Goal: Task Accomplishment & Management: Manage account settings

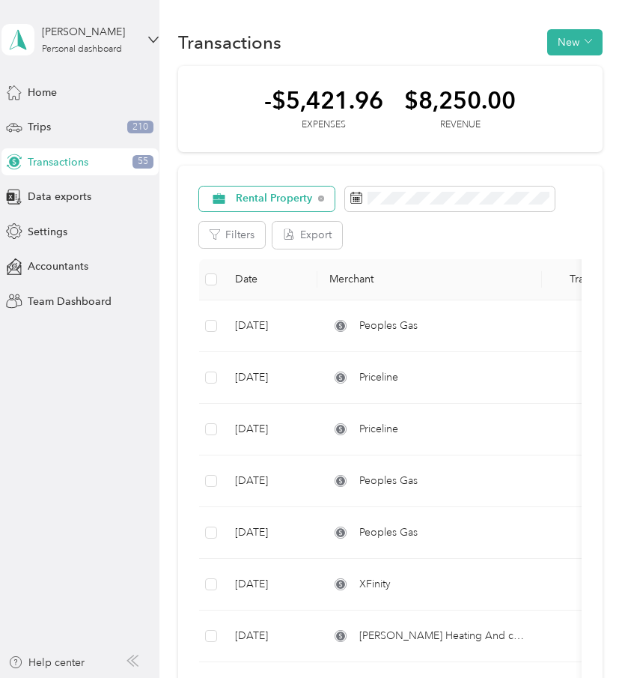
click at [315, 199] on div "Rental Property" at bounding box center [267, 199] width 136 height 25
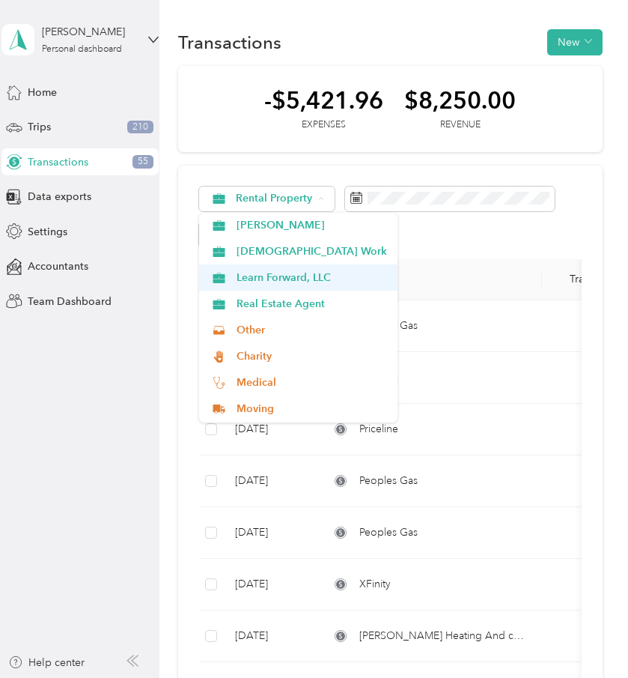
scroll to position [210, 0]
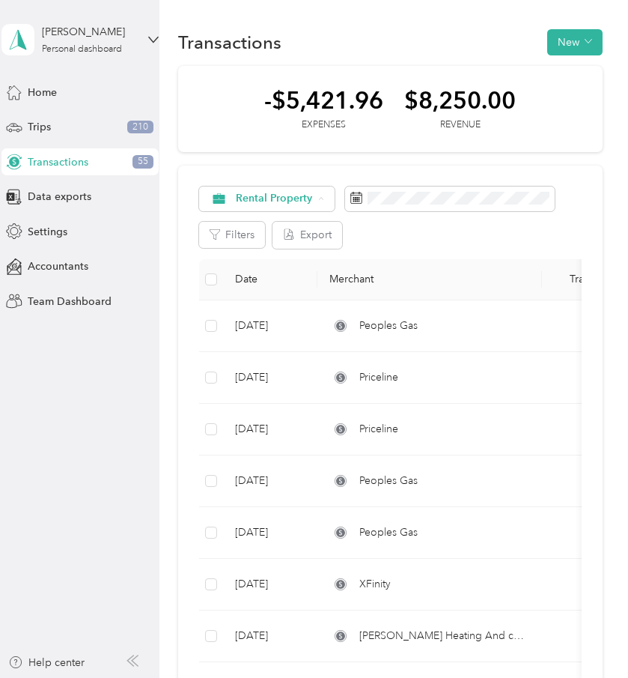
click at [297, 274] on span "Real Estate Agent" at bounding box center [312, 278] width 151 height 16
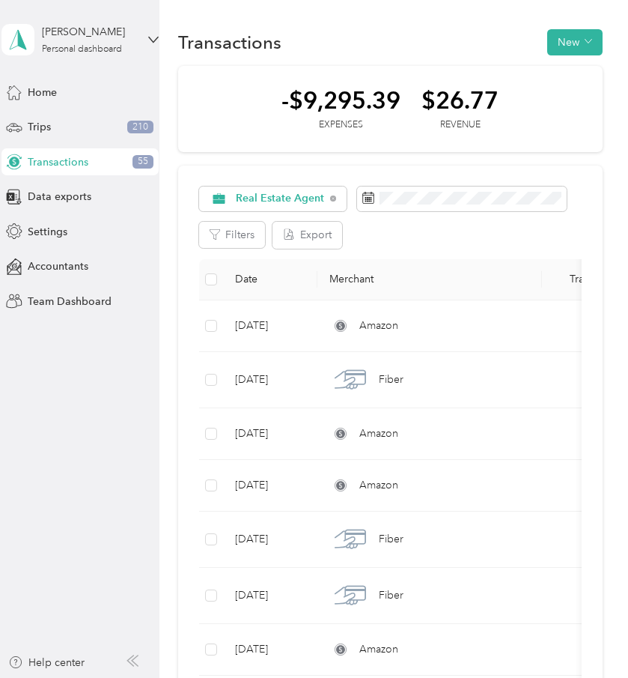
click at [255, 277] on th "Date" at bounding box center [270, 279] width 94 height 41
click at [234, 226] on button "Filters" at bounding box center [232, 235] width 66 height 26
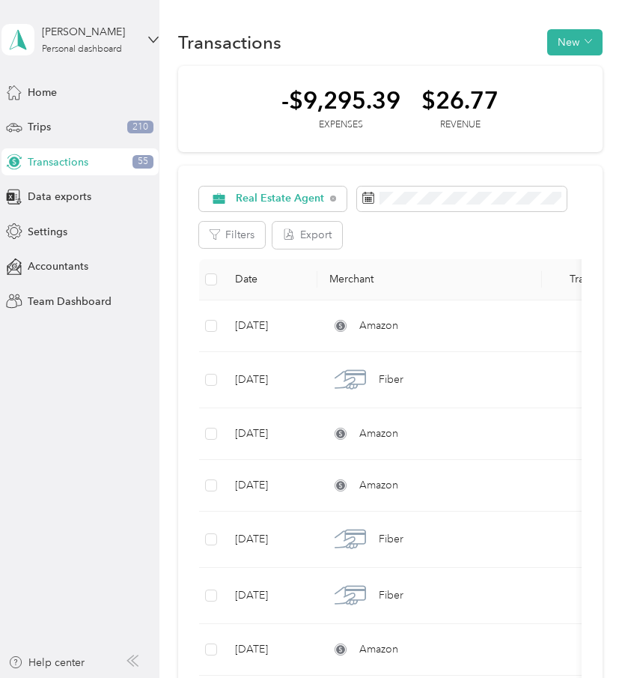
click at [249, 283] on th "Date" at bounding box center [270, 279] width 94 height 41
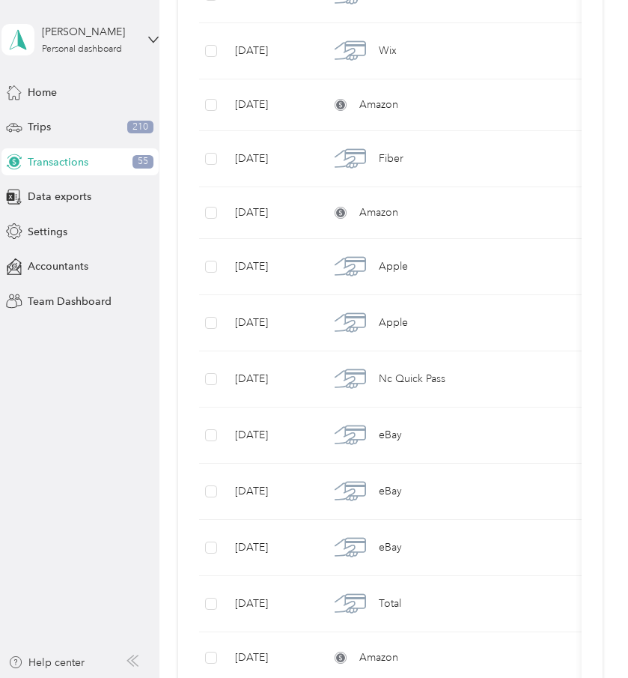
scroll to position [1202, 0]
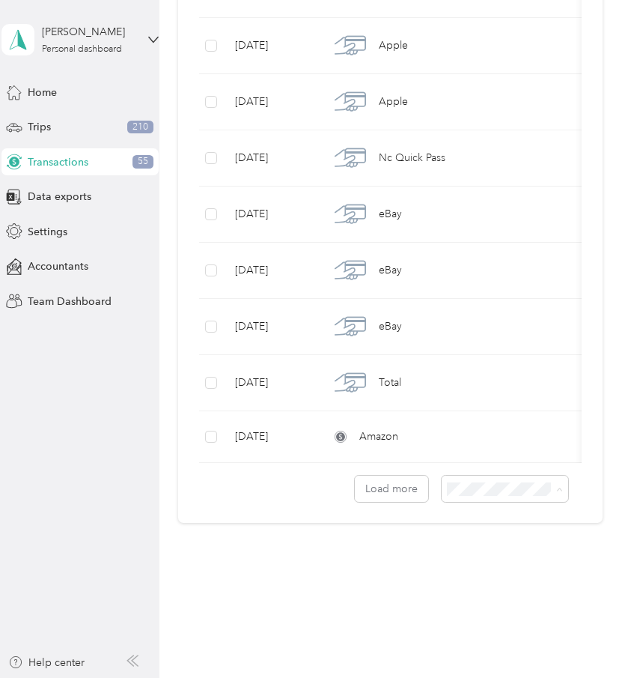
click at [517, 573] on li "100 per load" at bounding box center [512, 569] width 127 height 26
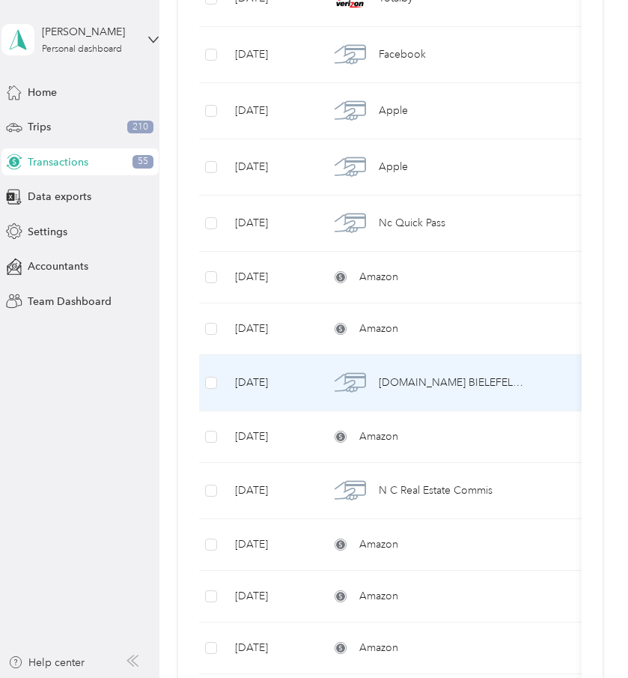
scroll to position [5312, 0]
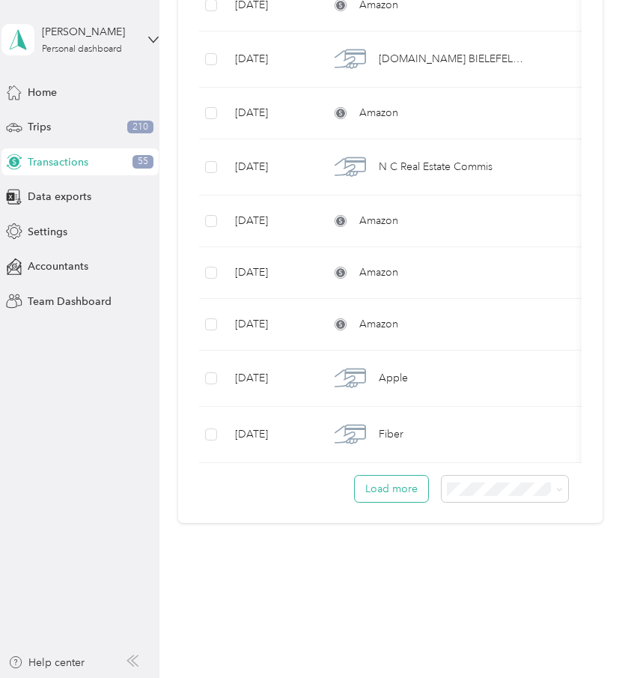
click at [418, 491] on button "Load more" at bounding box center [391, 489] width 73 height 26
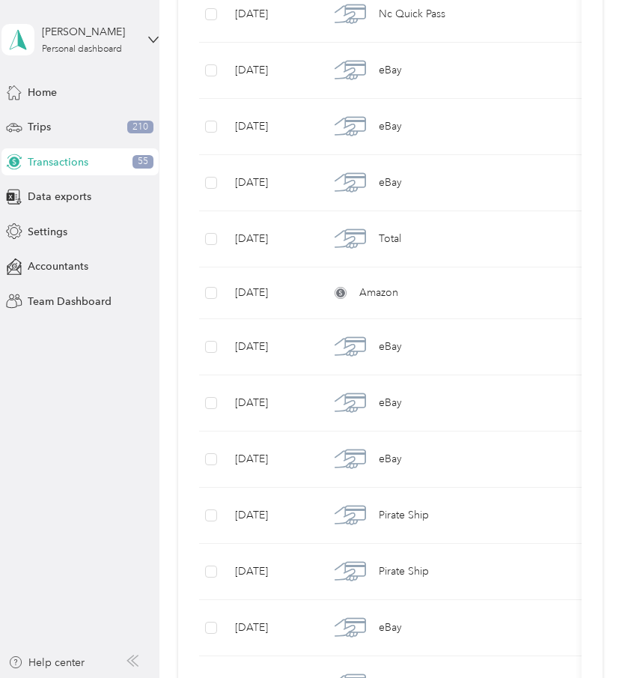
scroll to position [0, 0]
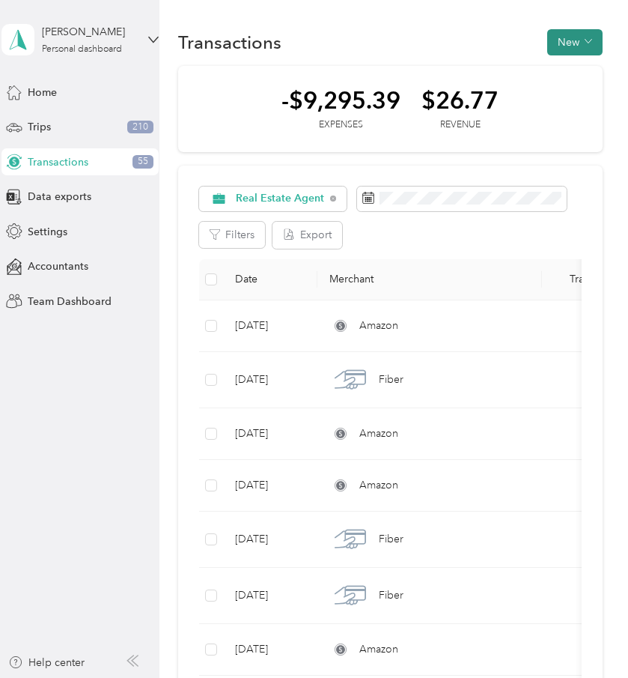
click at [581, 42] on button "New" at bounding box center [575, 42] width 55 height 26
click at [63, 231] on span "Settings" at bounding box center [48, 232] width 40 height 16
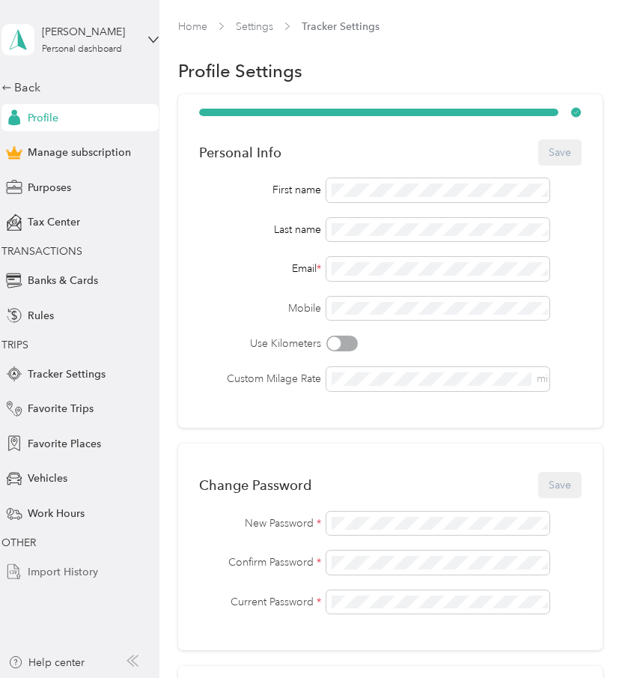
click at [88, 569] on span "Import History" at bounding box center [63, 572] width 70 height 16
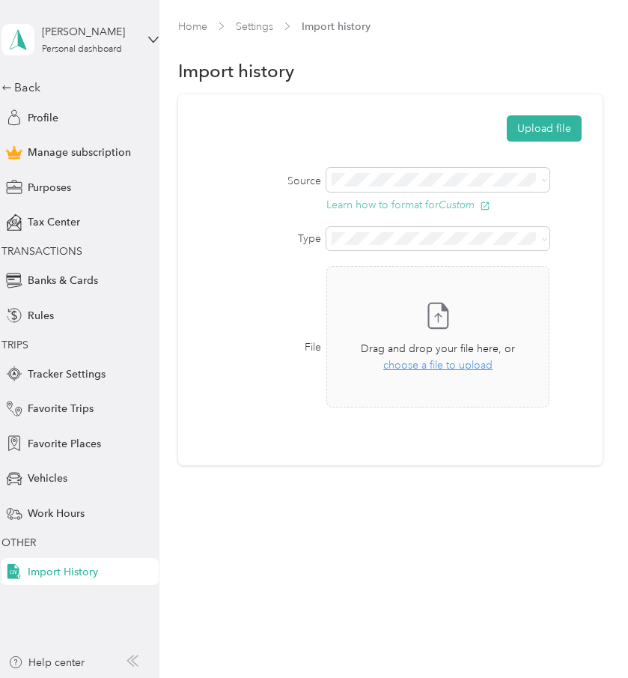
click at [437, 205] on button "Learn how to format for Custom" at bounding box center [409, 205] width 164 height 12
click at [34, 88] on div "Back" at bounding box center [76, 88] width 150 height 18
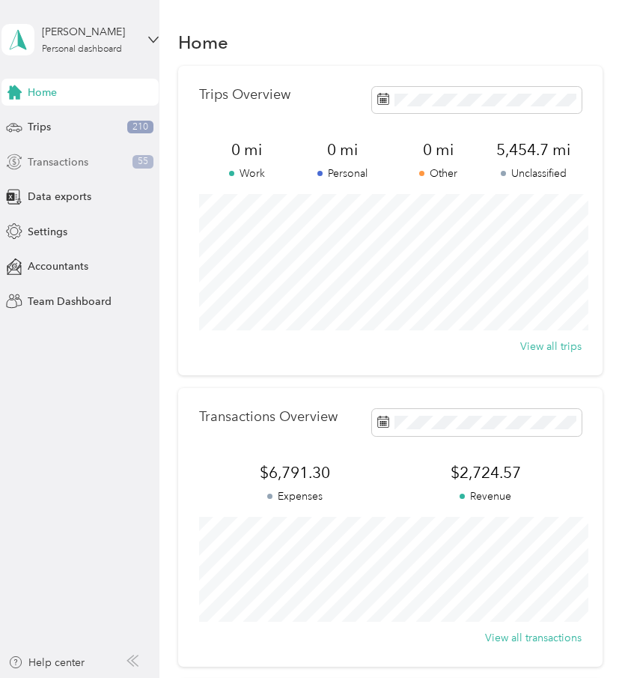
click at [83, 159] on span "Transactions" at bounding box center [58, 162] width 61 height 16
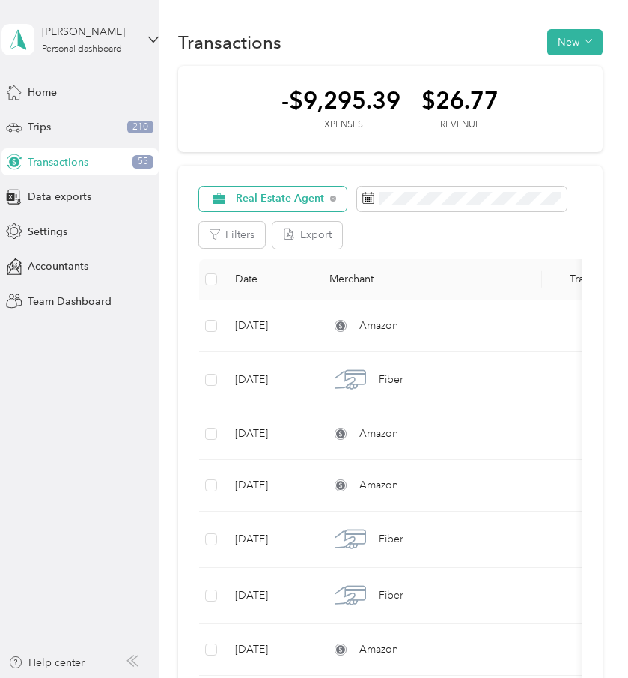
click at [295, 199] on span "Real Estate Agent" at bounding box center [280, 198] width 89 height 10
click at [318, 330] on span "Sports Card Business" at bounding box center [312, 331] width 151 height 16
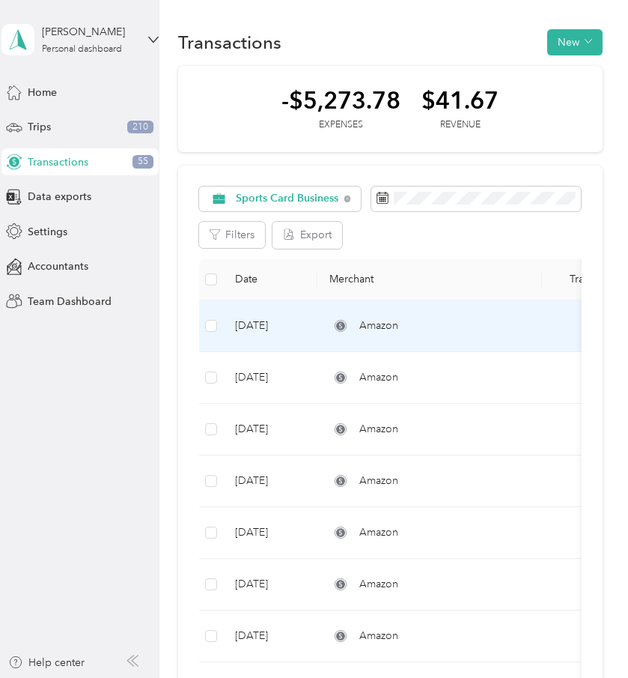
click at [393, 323] on span "Amazon" at bounding box center [379, 326] width 39 height 16
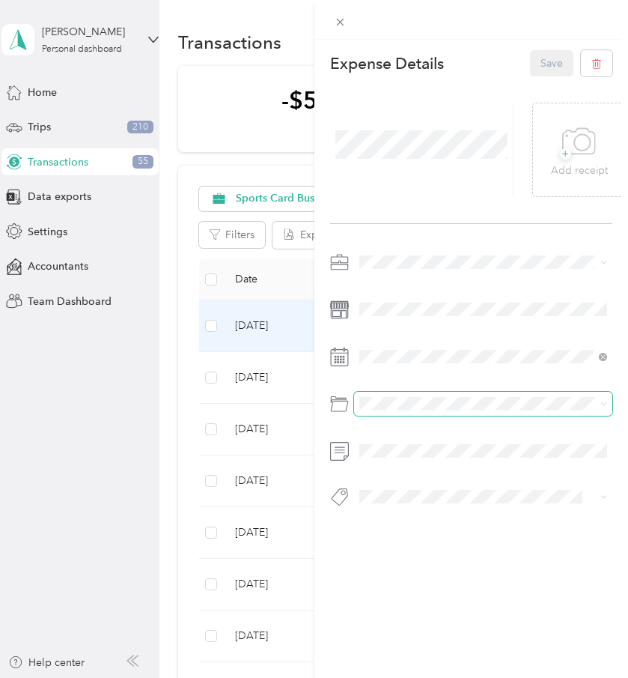
click at [462, 414] on span at bounding box center [483, 404] width 259 height 24
click at [449, 411] on span at bounding box center [483, 404] width 259 height 24
click at [354, 395] on span at bounding box center [483, 404] width 259 height 24
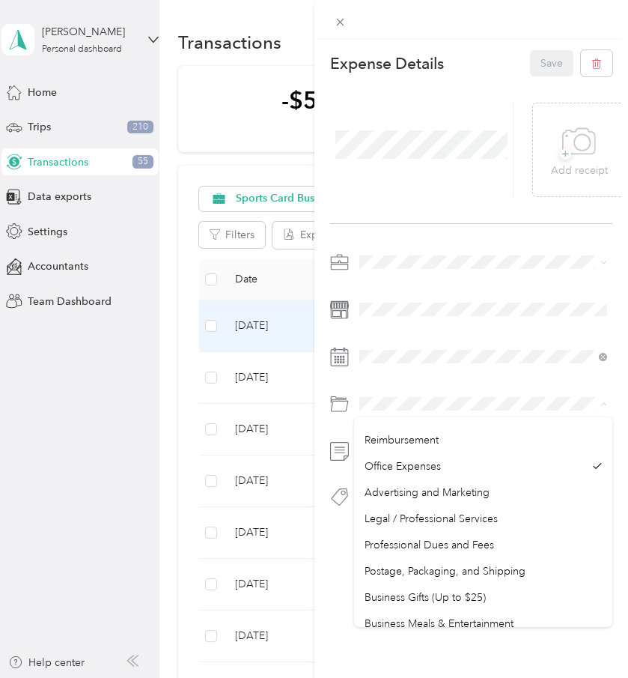
scroll to position [1288, 0]
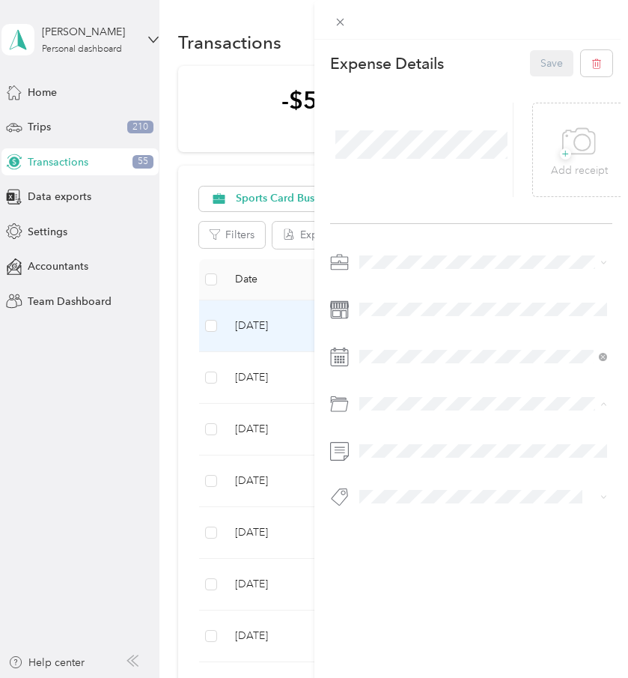
click at [84, 229] on div "This expense cannot be edited because it is either under review, approved, or p…" at bounding box center [314, 339] width 628 height 678
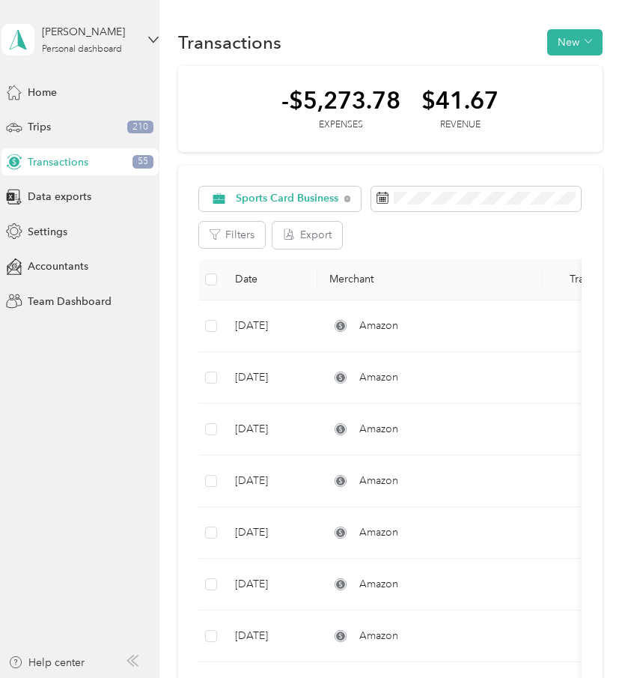
click at [84, 229] on div at bounding box center [314, 339] width 628 height 678
click at [100, 234] on div "Settings" at bounding box center [79, 231] width 157 height 27
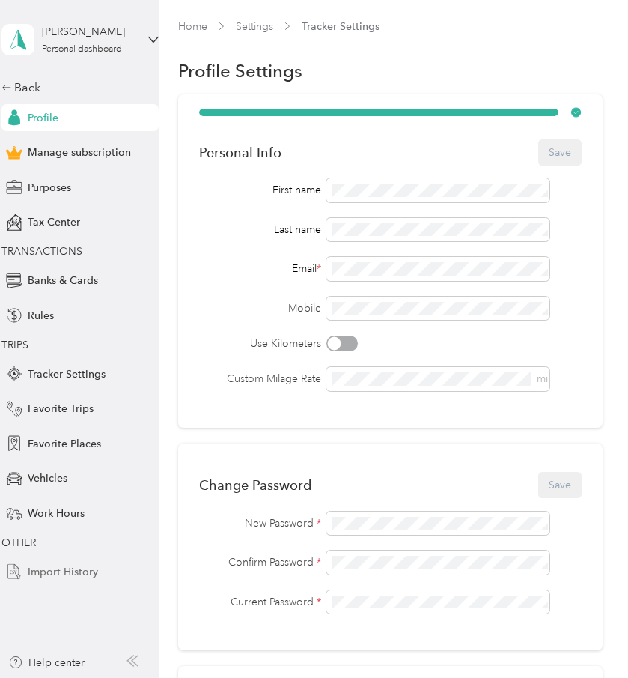
click at [77, 575] on span "Import History" at bounding box center [63, 572] width 70 height 16
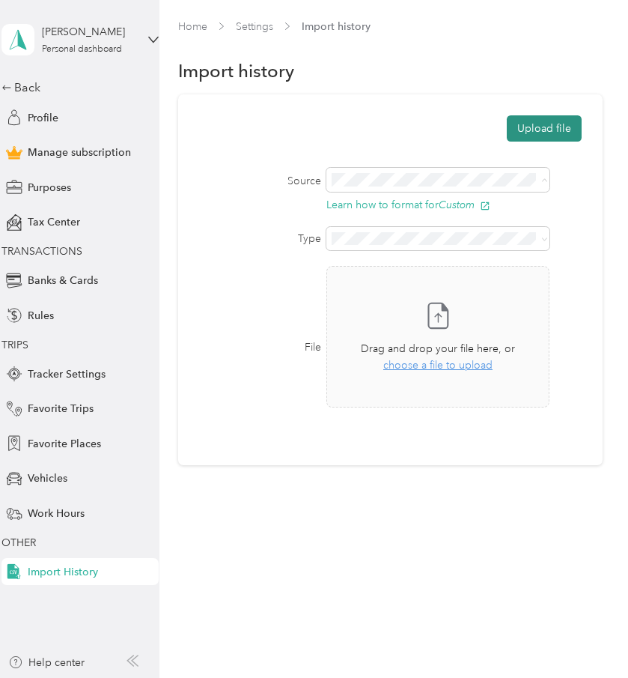
click at [556, 137] on button "Upload file" at bounding box center [544, 128] width 75 height 26
click at [559, 138] on button "Upload file" at bounding box center [544, 128] width 75 height 26
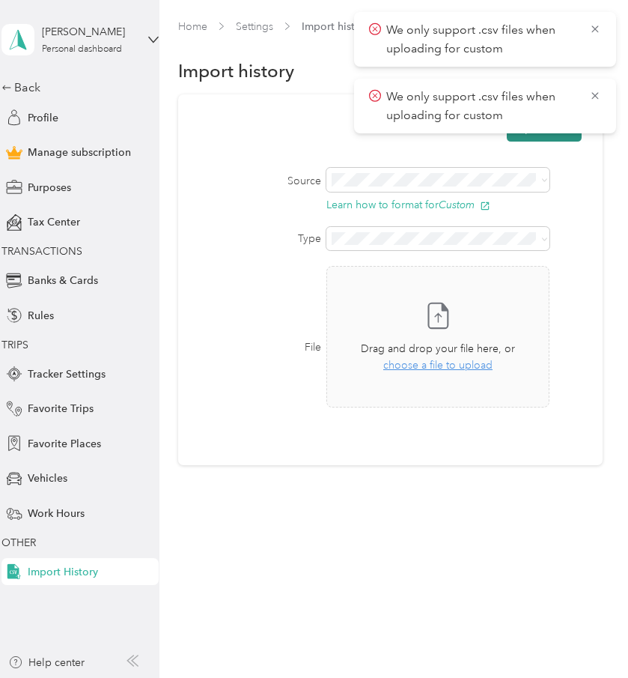
click at [559, 138] on button "Upload file" at bounding box center [544, 128] width 75 height 26
click at [504, 288] on div "Transactions" at bounding box center [443, 291] width 206 height 16
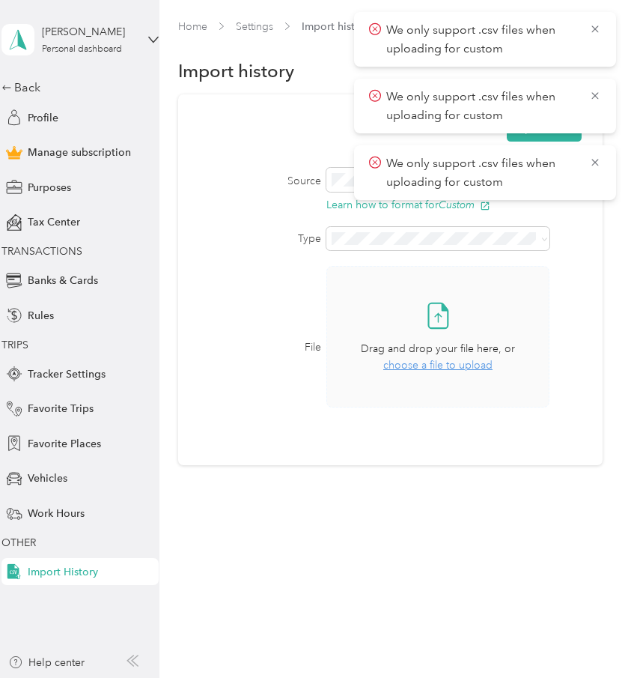
click at [470, 365] on span "choose a file to upload" at bounding box center [438, 365] width 109 height 13
click at [594, 156] on icon at bounding box center [596, 162] width 12 height 13
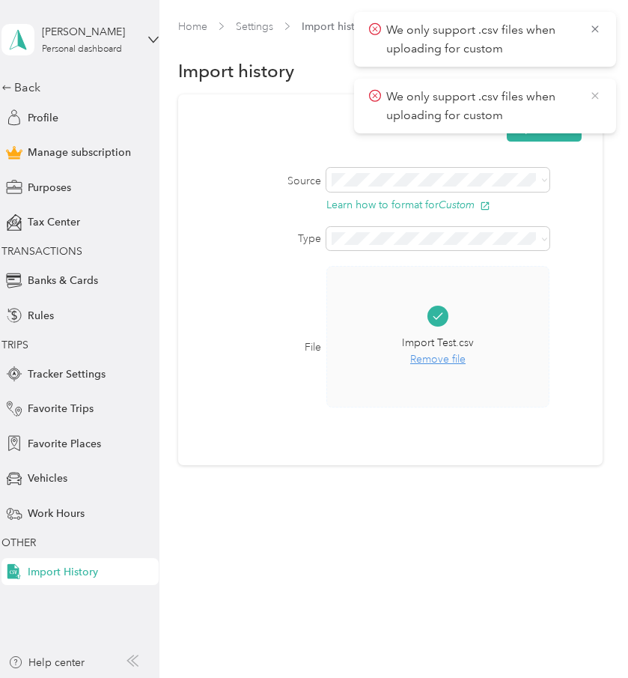
click at [593, 97] on icon at bounding box center [596, 95] width 12 height 13
click at [598, 26] on icon at bounding box center [596, 28] width 12 height 13
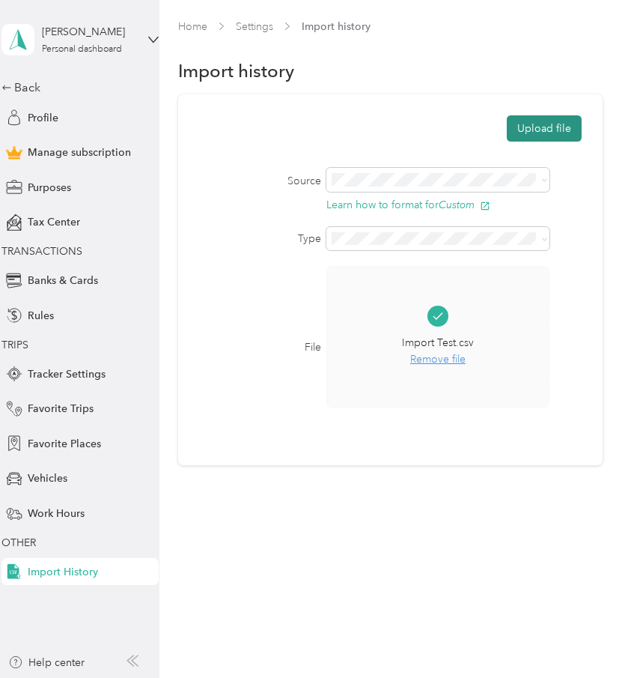
click at [564, 140] on button "Upload file" at bounding box center [544, 128] width 75 height 26
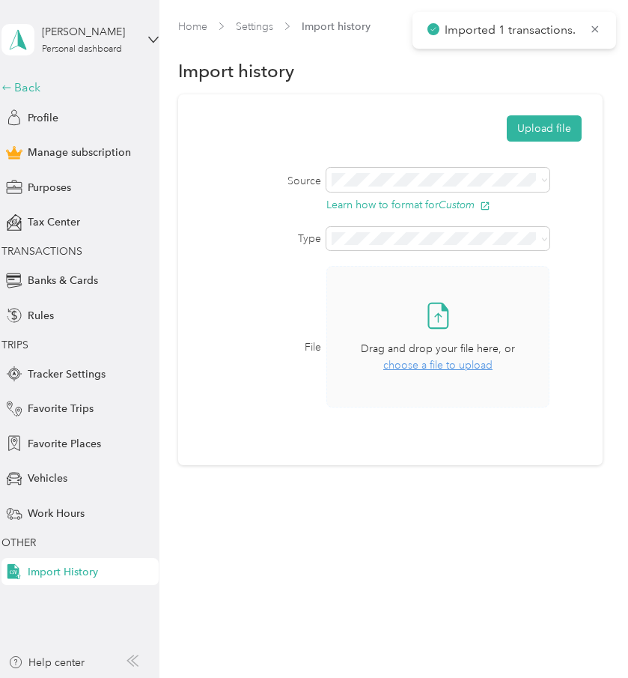
click at [18, 83] on div "Back" at bounding box center [76, 88] width 150 height 18
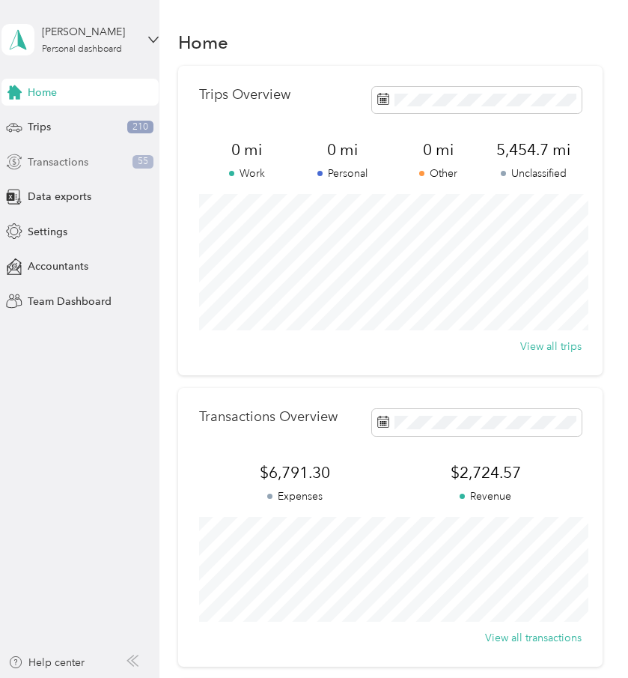
click at [89, 155] on div "Transactions 55" at bounding box center [79, 161] width 157 height 27
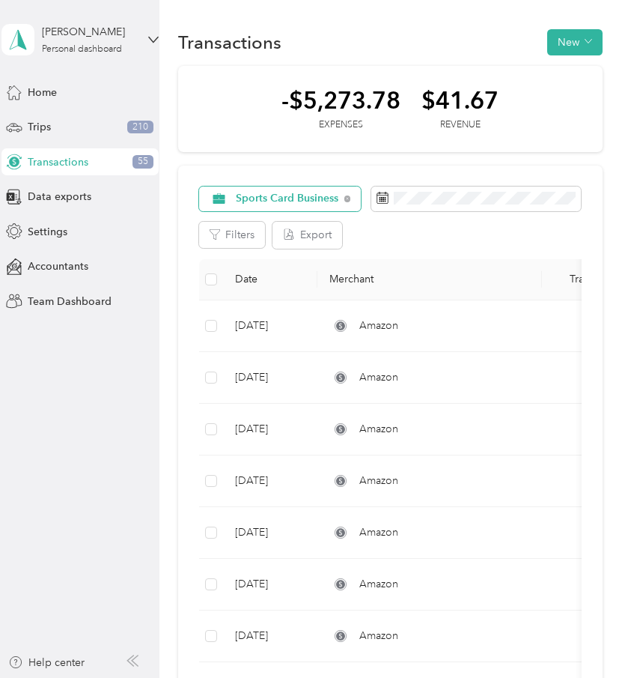
click at [318, 201] on span "Sports Card Business" at bounding box center [287, 198] width 103 height 10
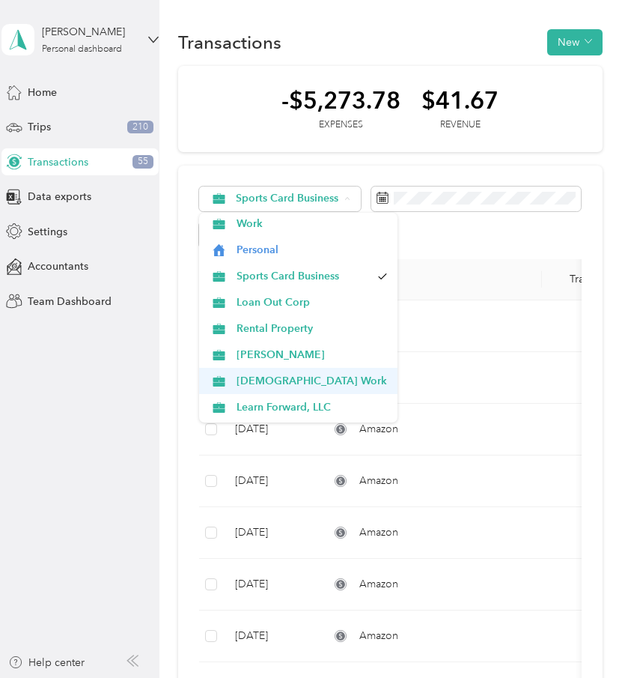
scroll to position [21, 0]
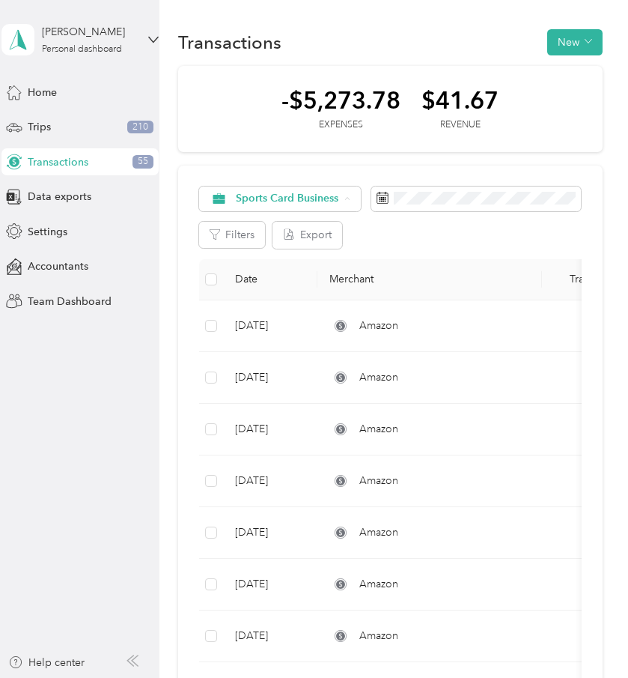
click at [315, 314] on li "Sports Card Business" at bounding box center [298, 310] width 199 height 26
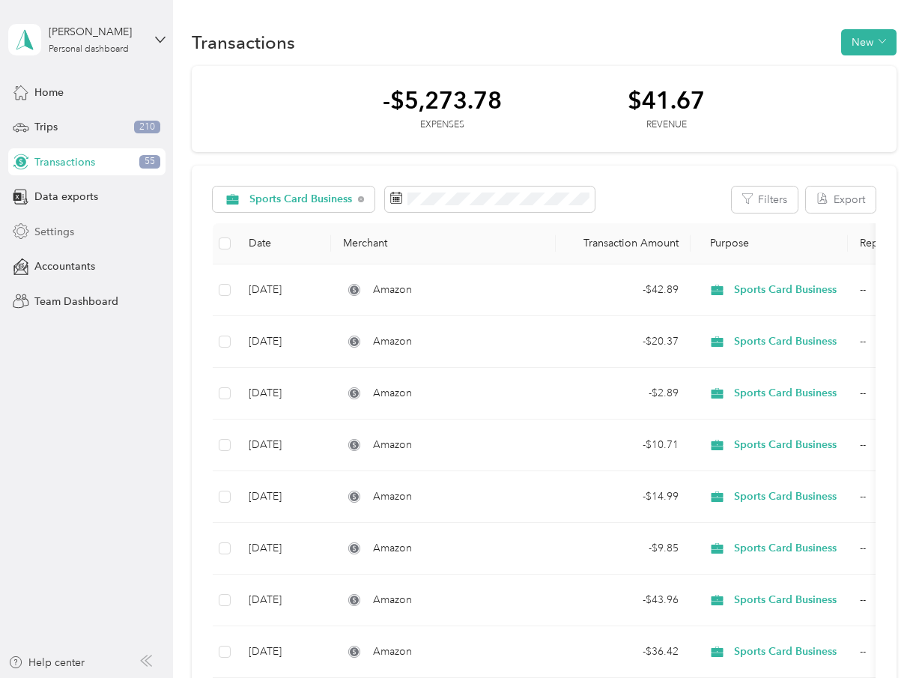
click at [73, 237] on div "Settings" at bounding box center [86, 231] width 157 height 27
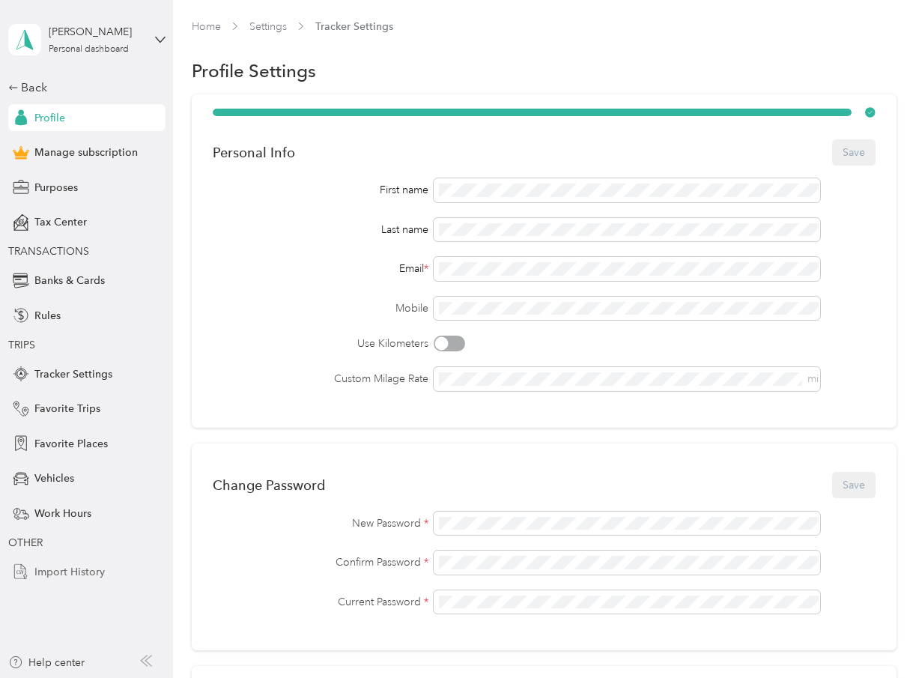
click at [85, 576] on span "Import History" at bounding box center [69, 572] width 70 height 16
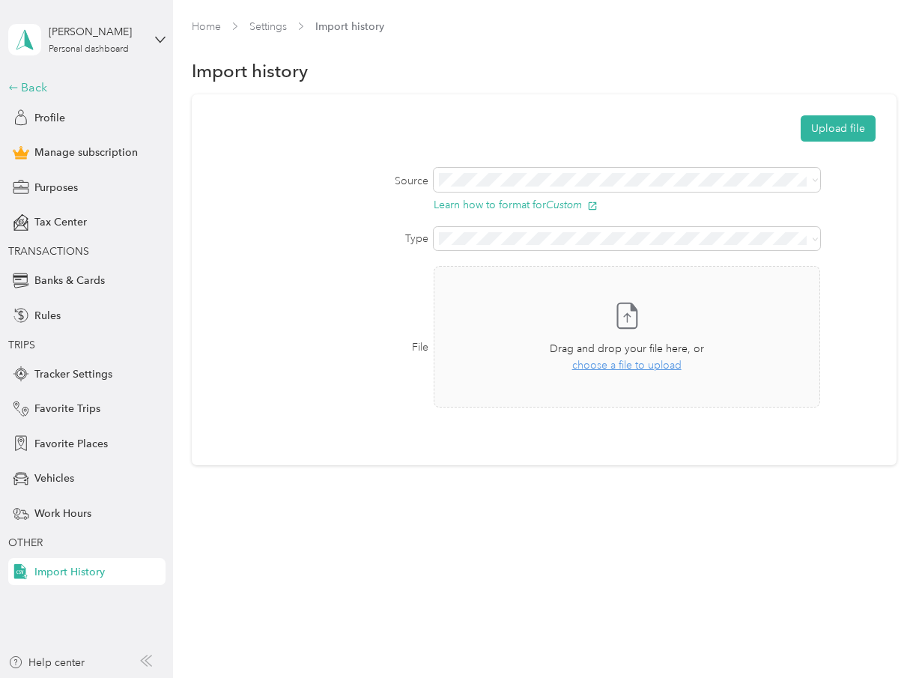
click at [33, 79] on div "Back" at bounding box center [83, 88] width 150 height 18
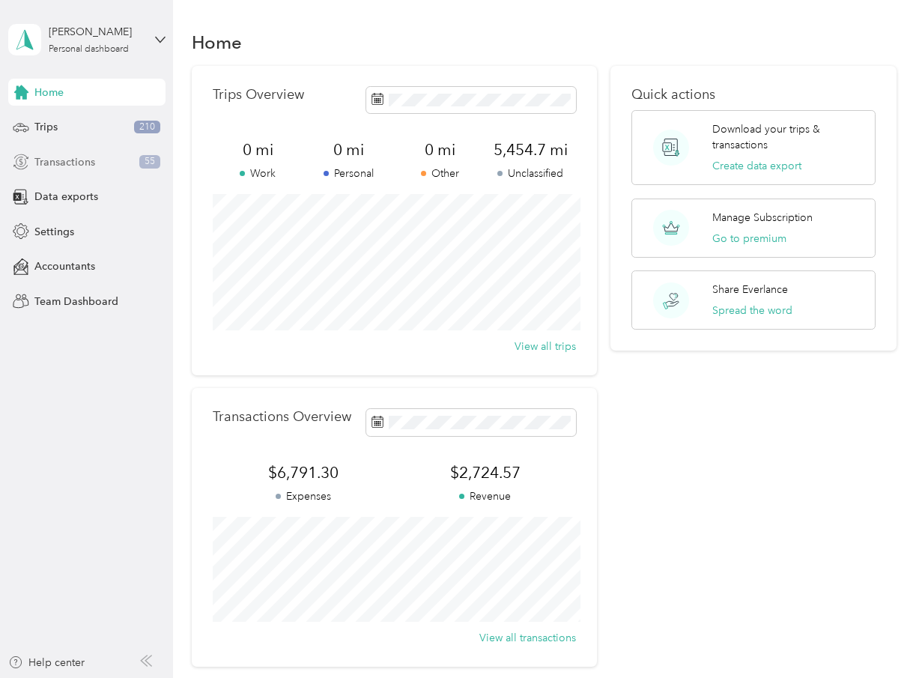
click at [57, 173] on div "Transactions 55" at bounding box center [86, 161] width 157 height 27
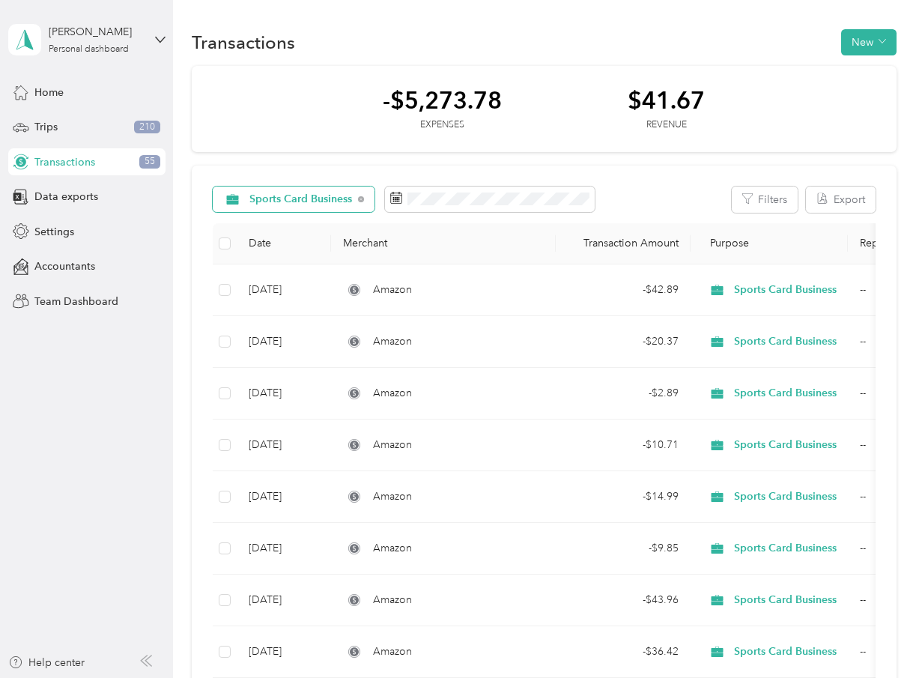
click at [330, 187] on div "Sports Card Business" at bounding box center [294, 199] width 163 height 25
click at [315, 224] on span "All purposes" at bounding box center [324, 227] width 151 height 16
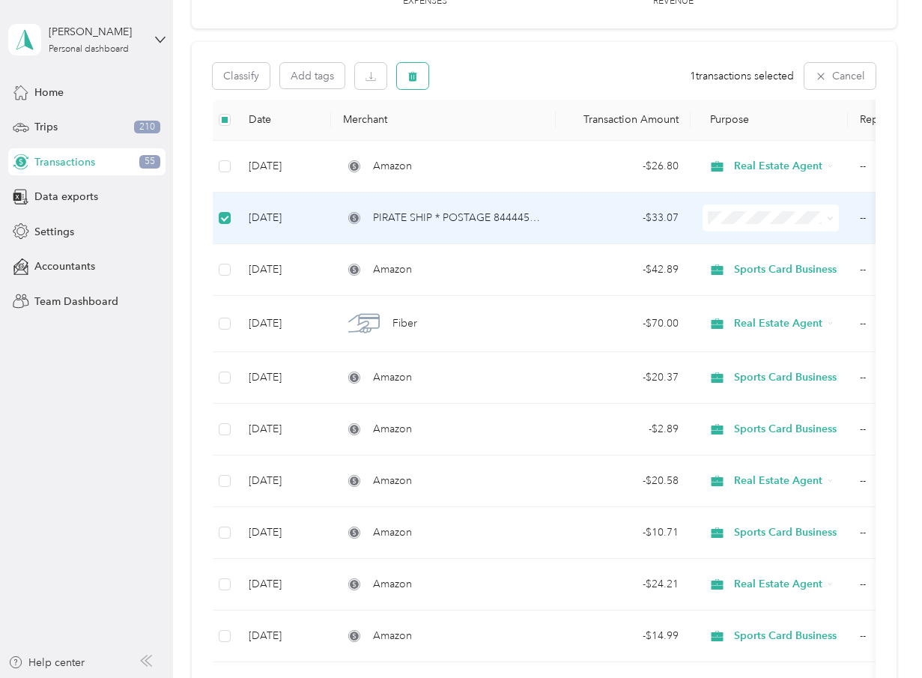
click at [413, 74] on icon "button" at bounding box center [413, 76] width 10 height 10
click at [532, 131] on button "Yes" at bounding box center [541, 139] width 29 height 24
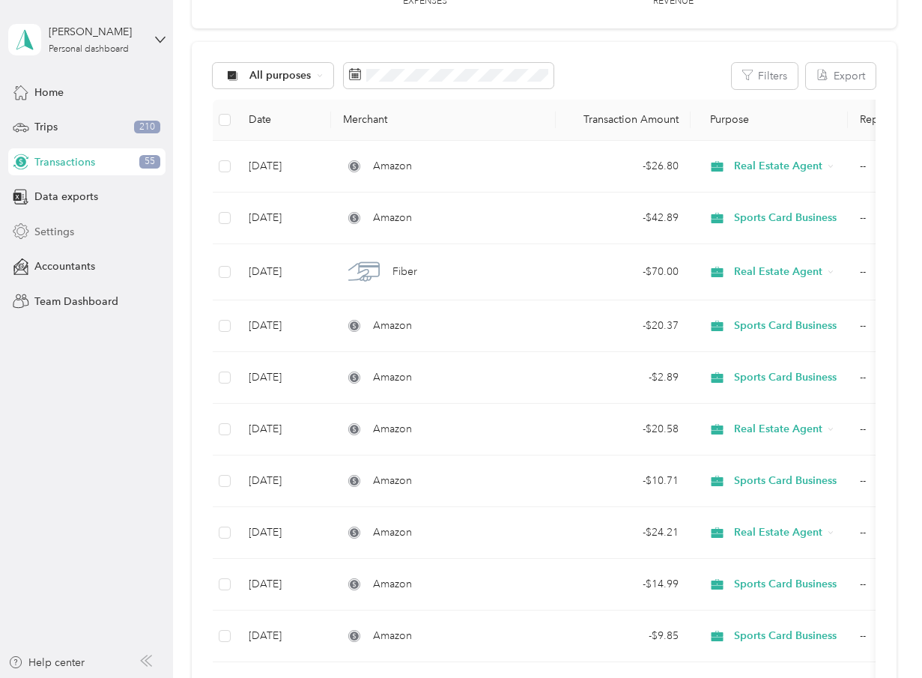
click at [109, 227] on div "Settings" at bounding box center [86, 231] width 157 height 27
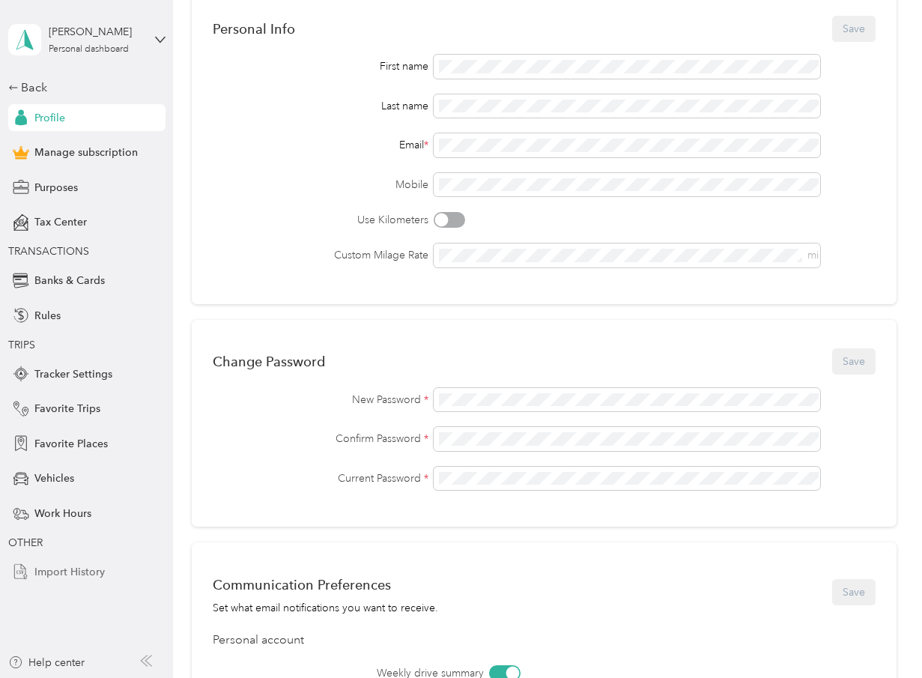
click at [102, 578] on span "Import History" at bounding box center [69, 572] width 70 height 16
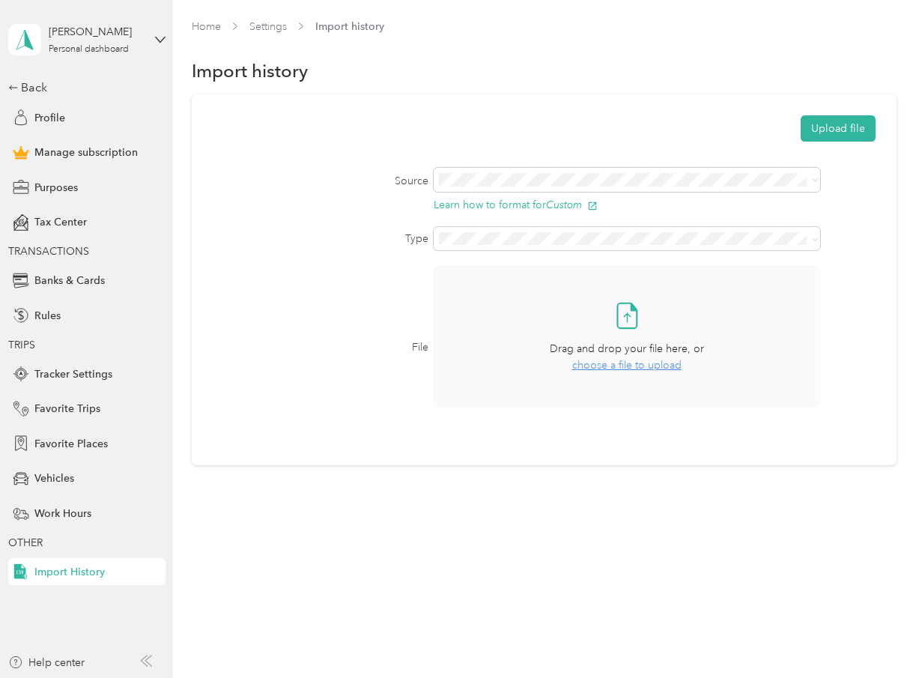
click at [628, 359] on span "choose a file to upload" at bounding box center [626, 365] width 109 height 13
click at [628, 132] on button "Upload file" at bounding box center [838, 128] width 75 height 26
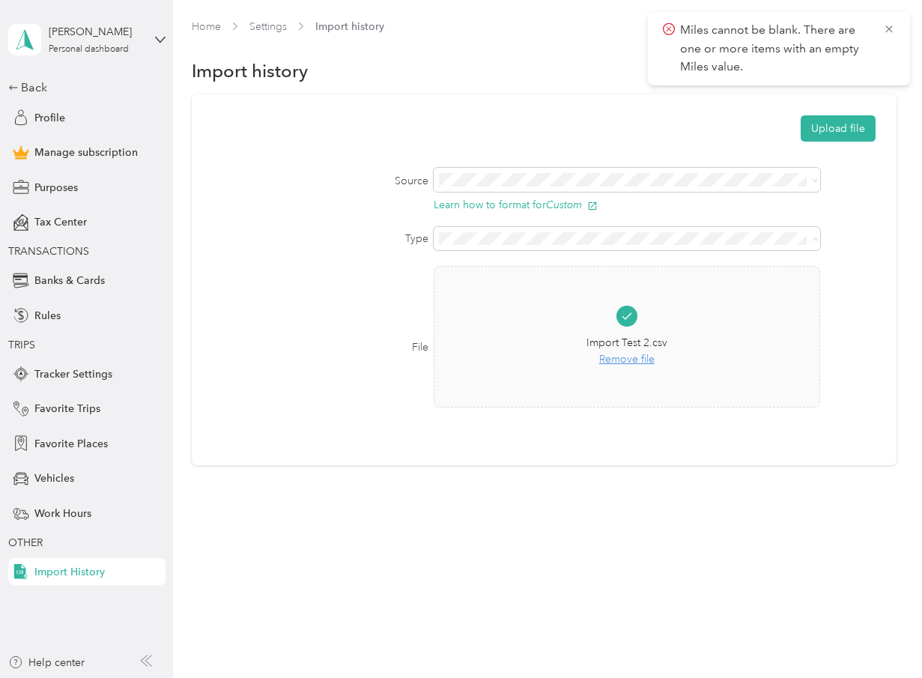
click at [581, 285] on div "Transactions" at bounding box center [631, 291] width 370 height 16
click at [628, 125] on button "Upload file" at bounding box center [838, 128] width 75 height 26
click at [36, 76] on div "Justin Bock Personal dashboard Back Profile Manage subscription Purposes Tax Ce…" at bounding box center [86, 292] width 157 height 585
click at [34, 92] on div "Back" at bounding box center [83, 88] width 150 height 18
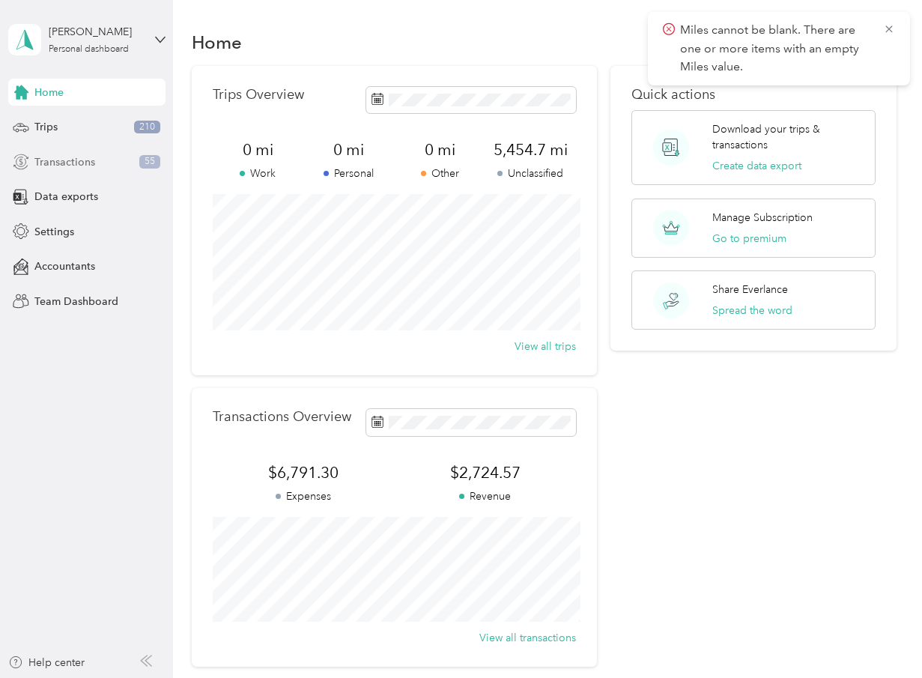
click at [82, 155] on span "Transactions" at bounding box center [64, 162] width 61 height 16
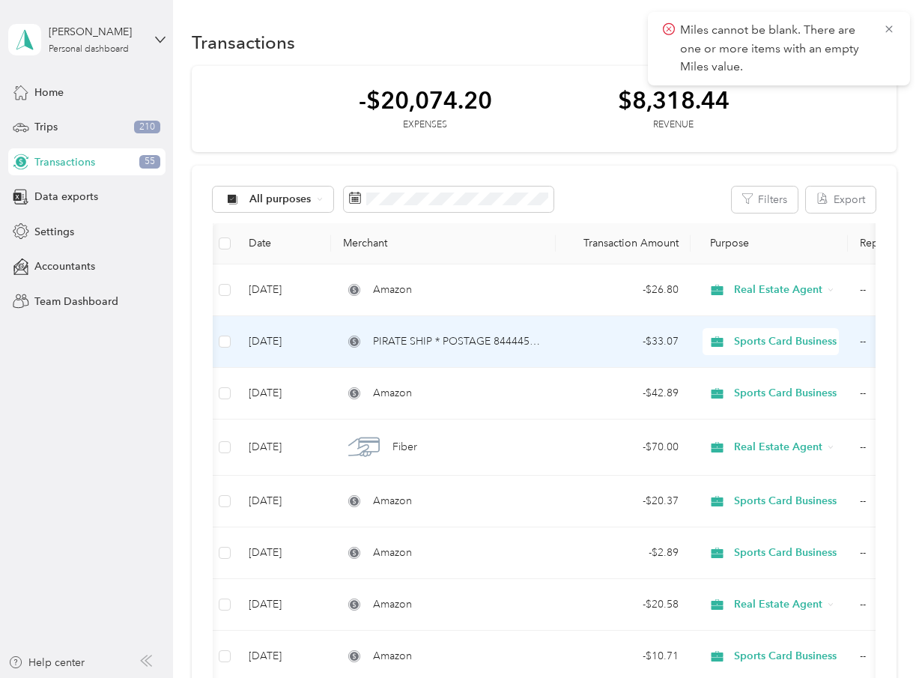
scroll to position [0, 115]
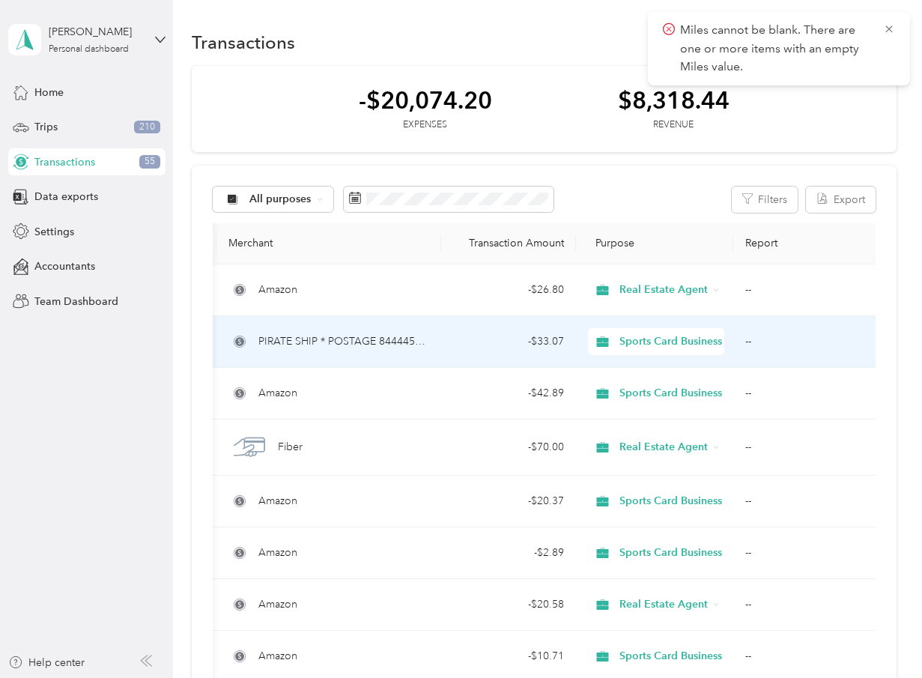
click at [438, 333] on td "PIRATE SHIP * POSTAGE 8444455854 WY" at bounding box center [328, 342] width 225 height 52
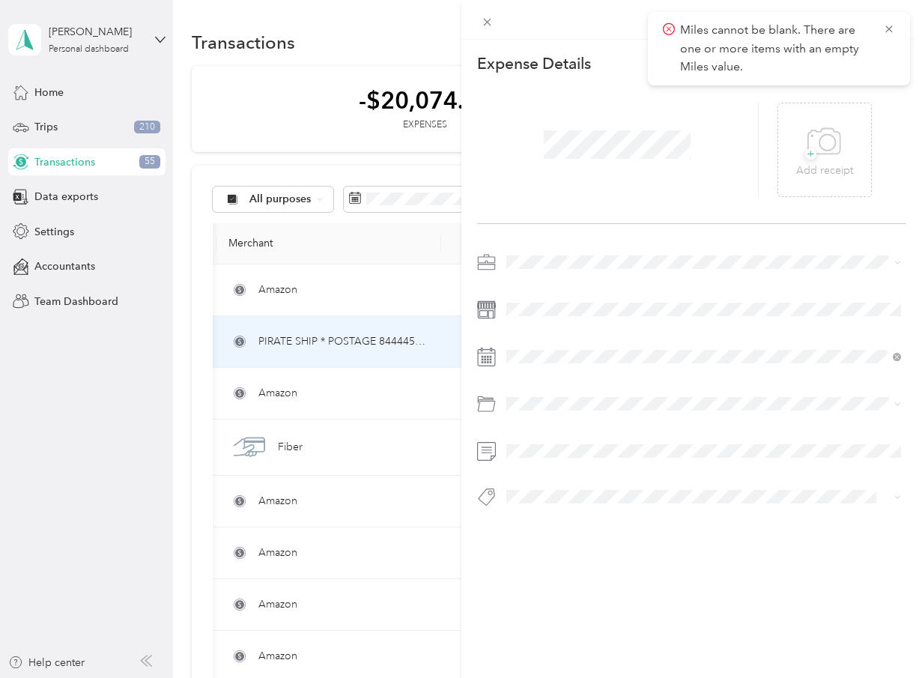
click at [438, 333] on div "This expense cannot be edited because it is either under review, approved, or p…" at bounding box center [461, 339] width 922 height 678
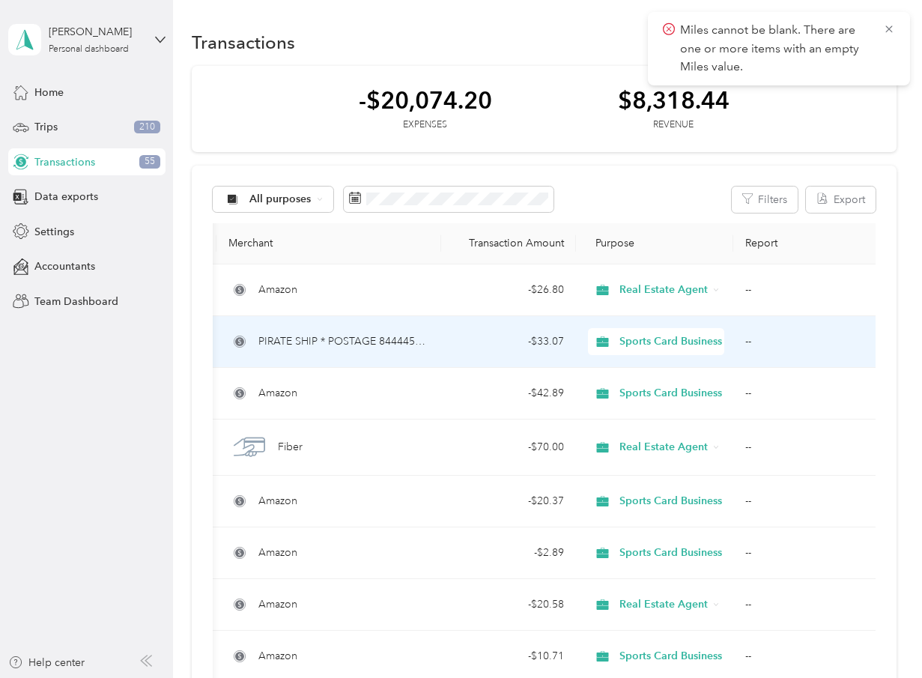
click at [438, 333] on td "PIRATE SHIP * POSTAGE 8444455854 WY" at bounding box center [328, 342] width 225 height 52
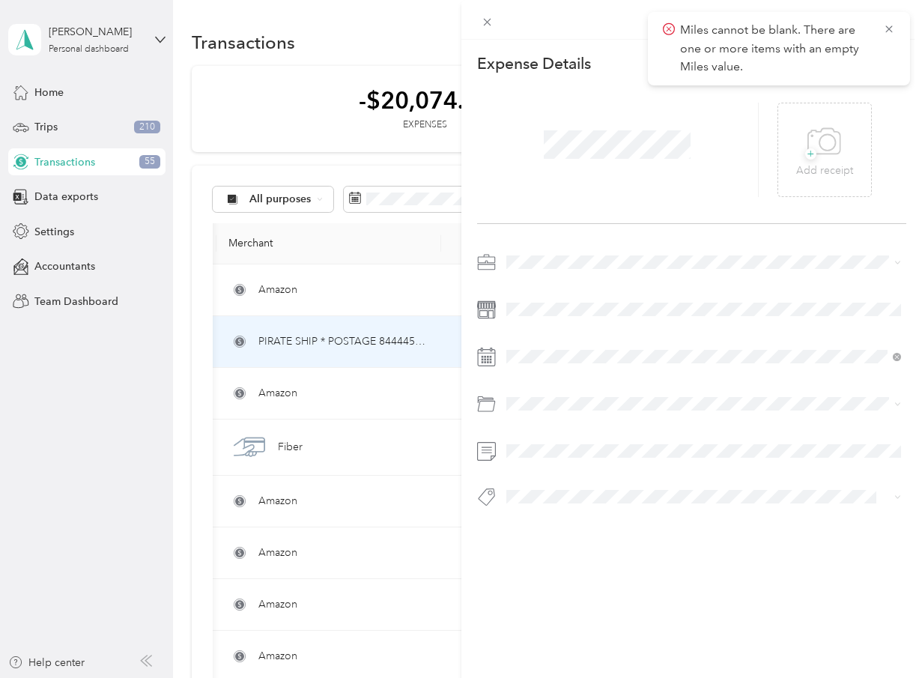
click at [437, 333] on div "This expense cannot be edited because it is either under review, approved, or p…" at bounding box center [461, 339] width 922 height 678
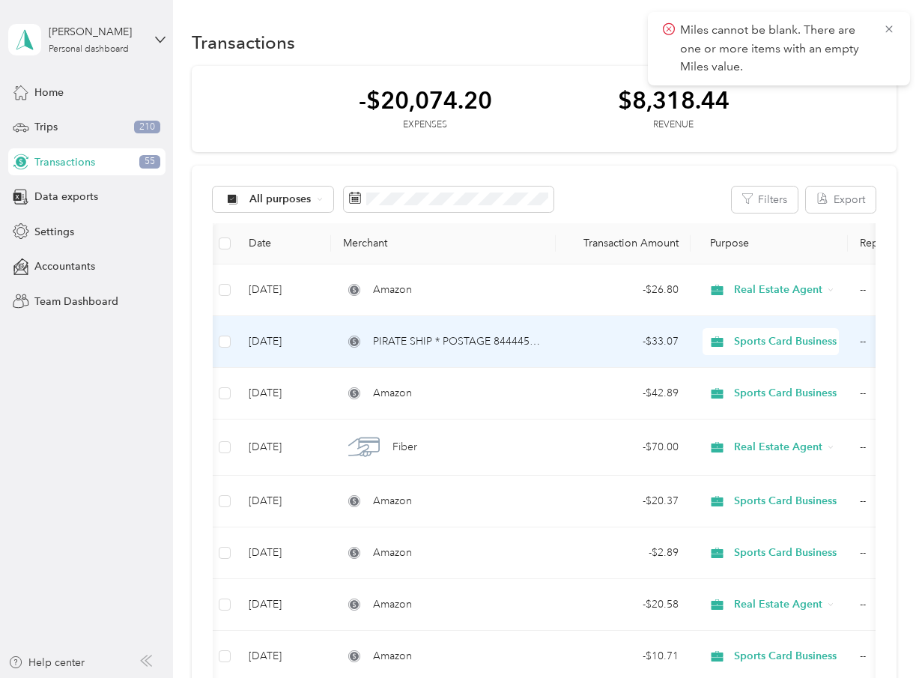
scroll to position [0, 115]
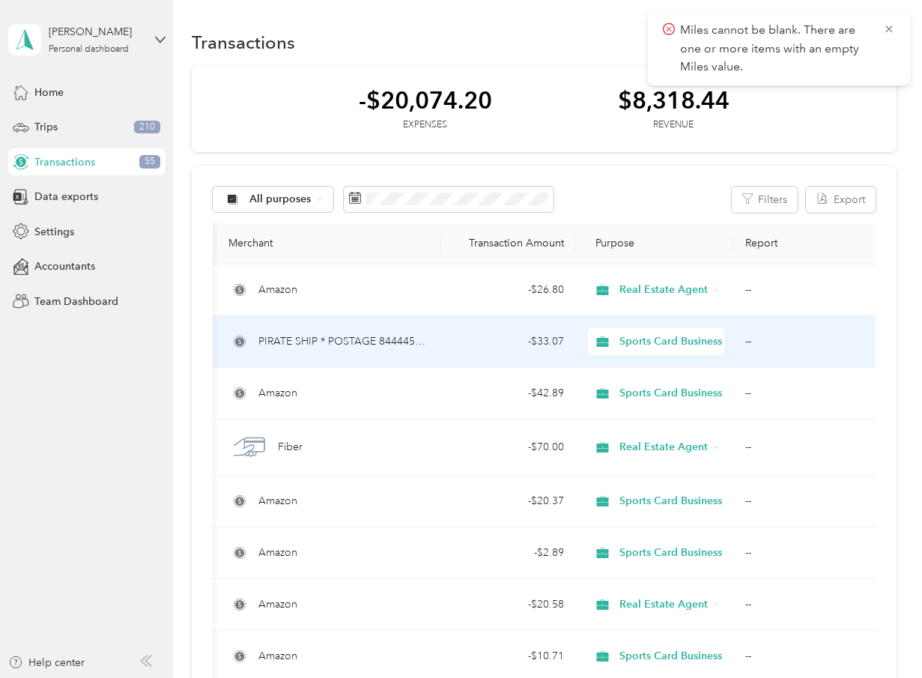
click at [437, 333] on td "PIRATE SHIP * POSTAGE 8444455854 WY" at bounding box center [328, 342] width 225 height 52
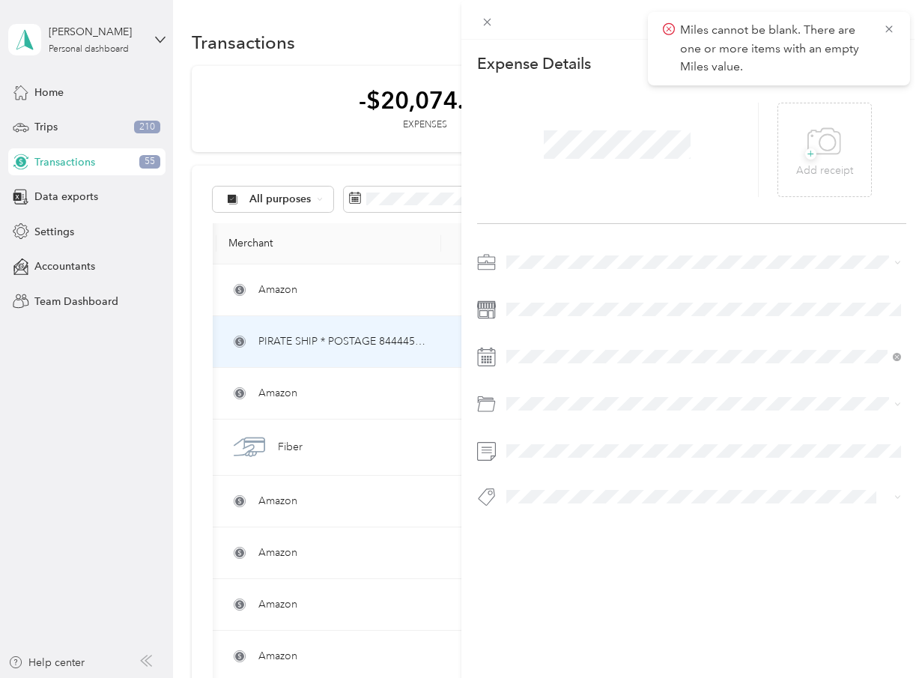
click at [99, 225] on div "This expense cannot be edited because it is either under review, approved, or p…" at bounding box center [461, 339] width 922 height 678
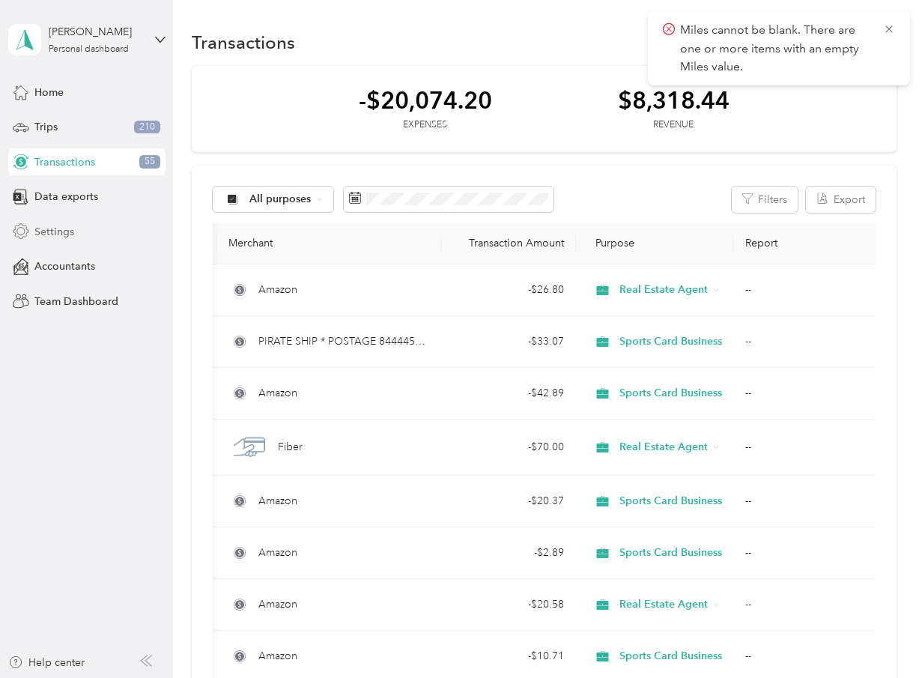
click at [73, 232] on div "Settings" at bounding box center [86, 231] width 157 height 27
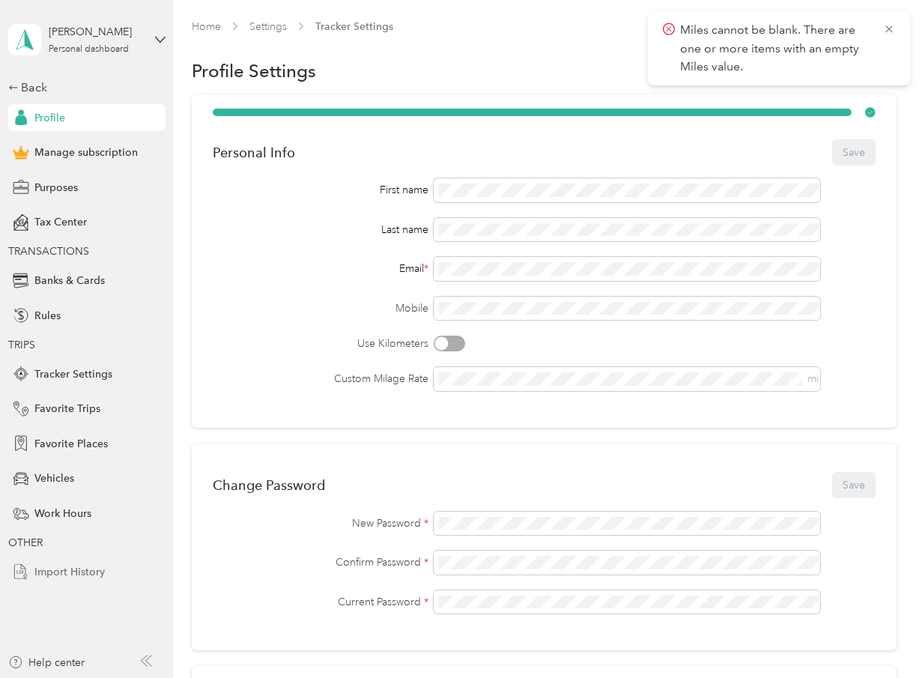
click at [94, 566] on span "Import History" at bounding box center [69, 572] width 70 height 16
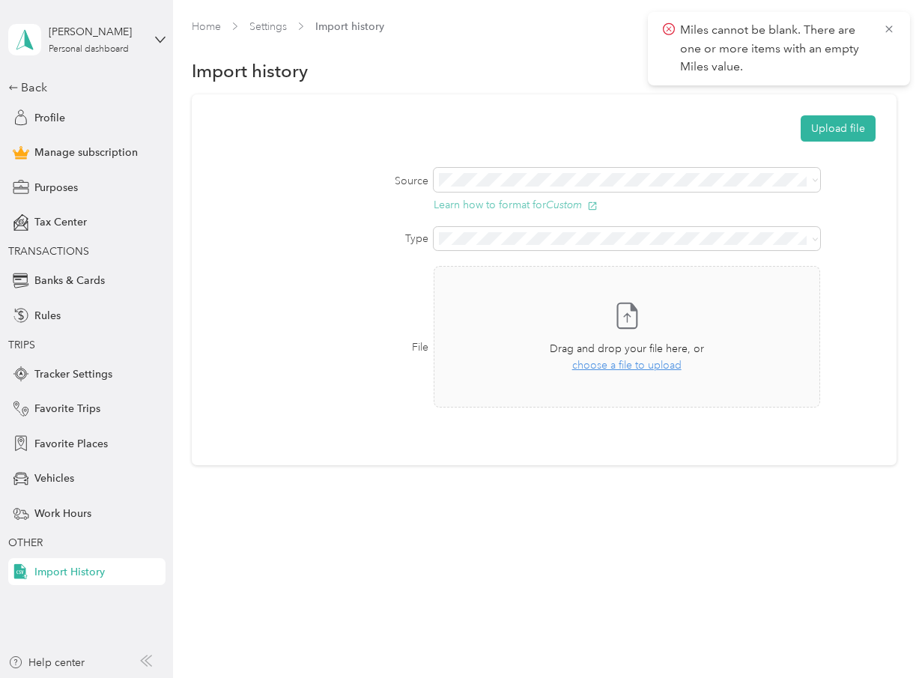
click at [560, 203] on icon "Custom" at bounding box center [564, 205] width 36 height 12
